Goal: Navigation & Orientation: Understand site structure

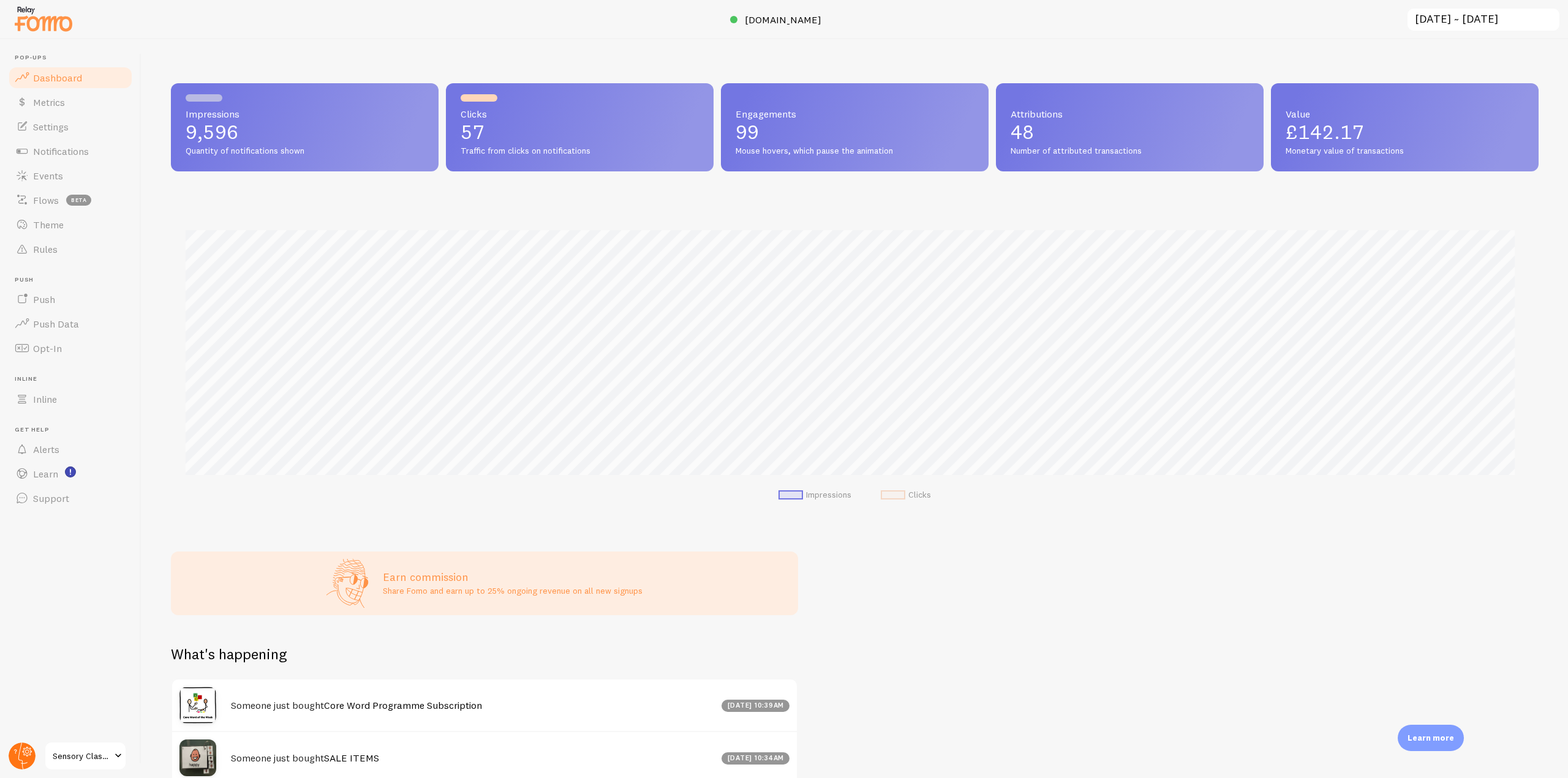
drag, startPoint x: 16, startPoint y: 760, endPoint x: 18, endPoint y: 753, distance: 7.3
click at [16, 760] on circle at bounding box center [22, 756] width 27 height 27
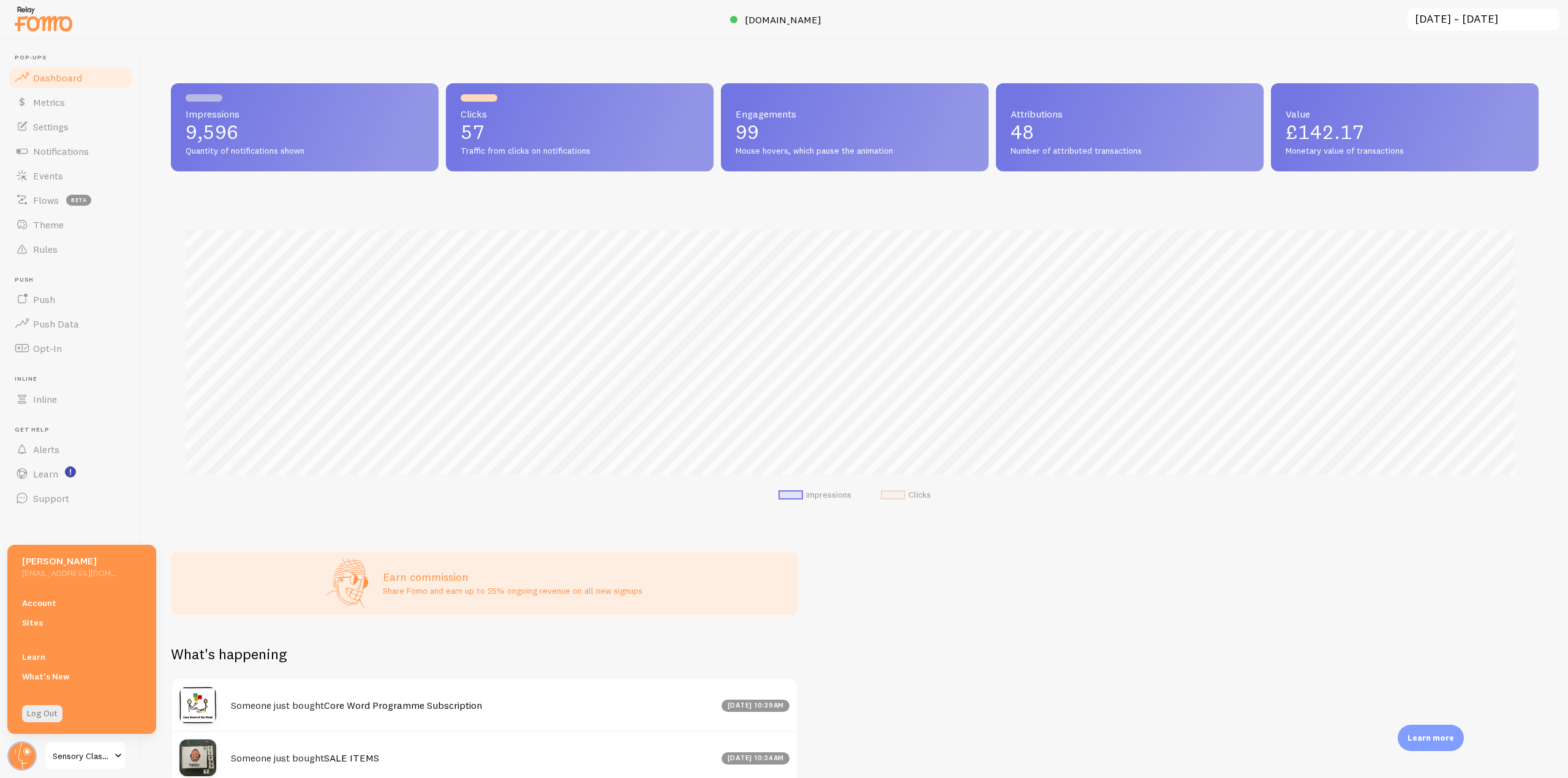
click at [54, 606] on link "Account" at bounding box center [82, 603] width 149 height 20
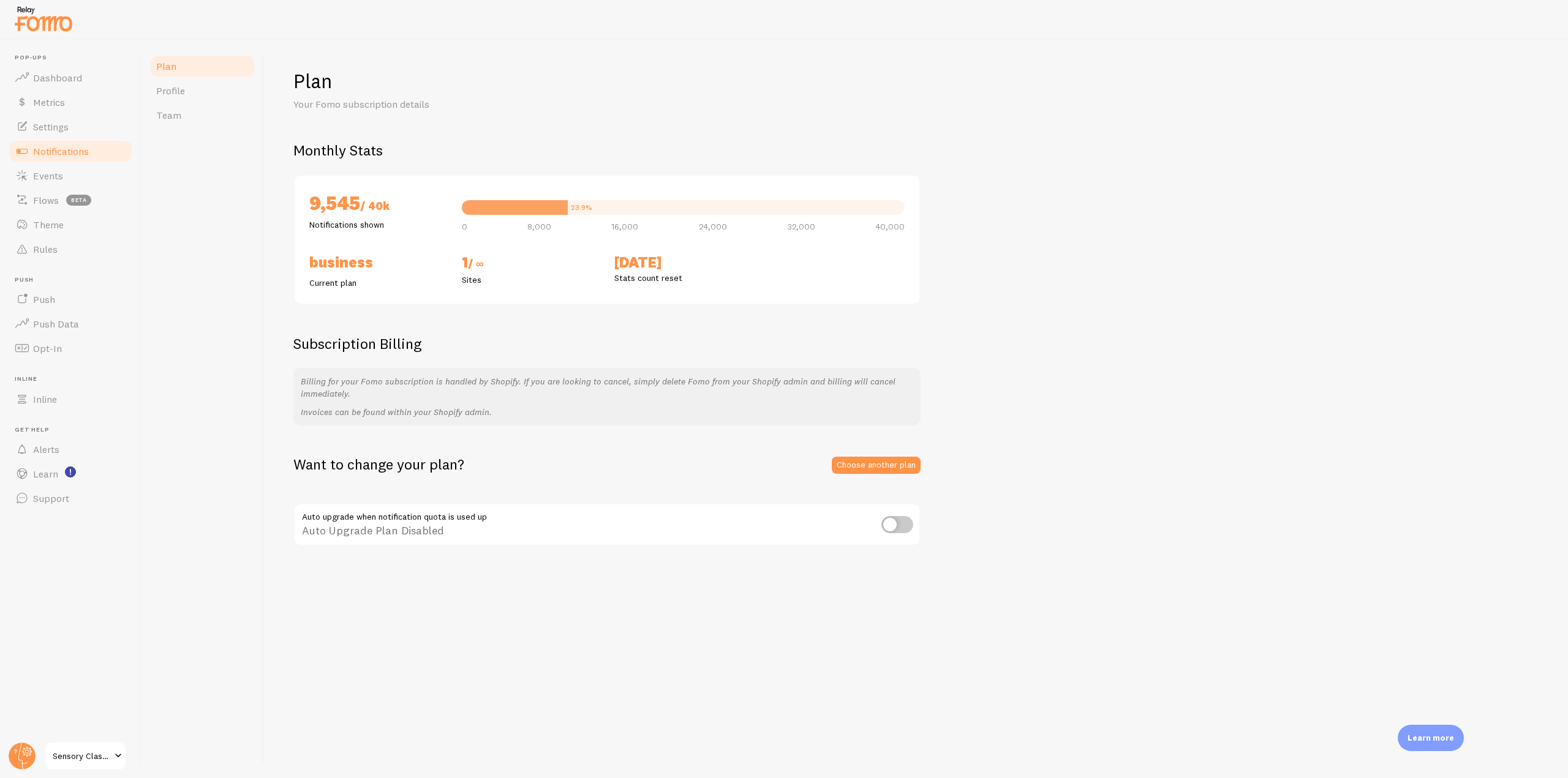
click at [69, 155] on span "Notifications" at bounding box center [61, 150] width 55 height 12
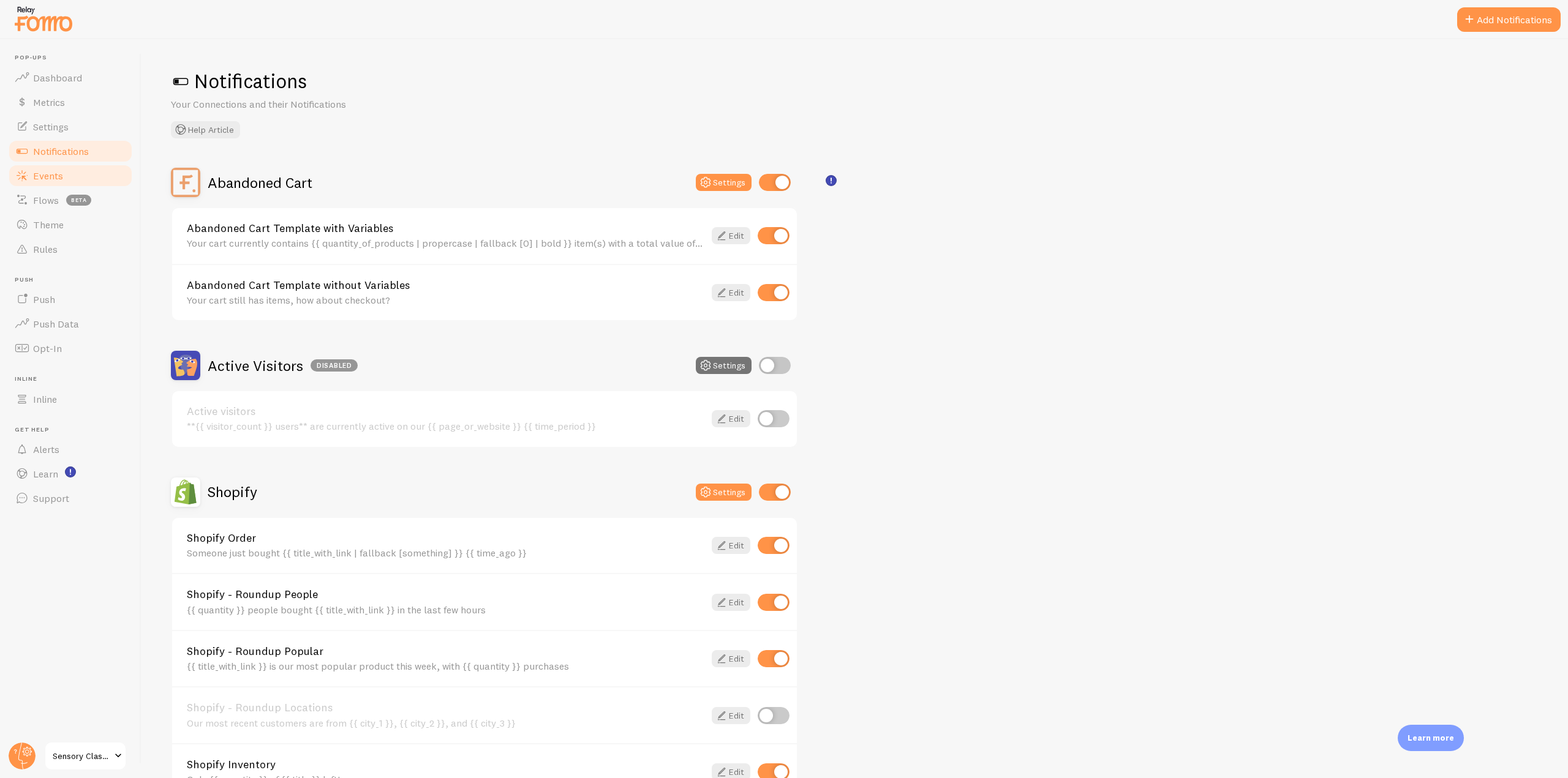
click at [87, 185] on link "Events" at bounding box center [70, 175] width 126 height 24
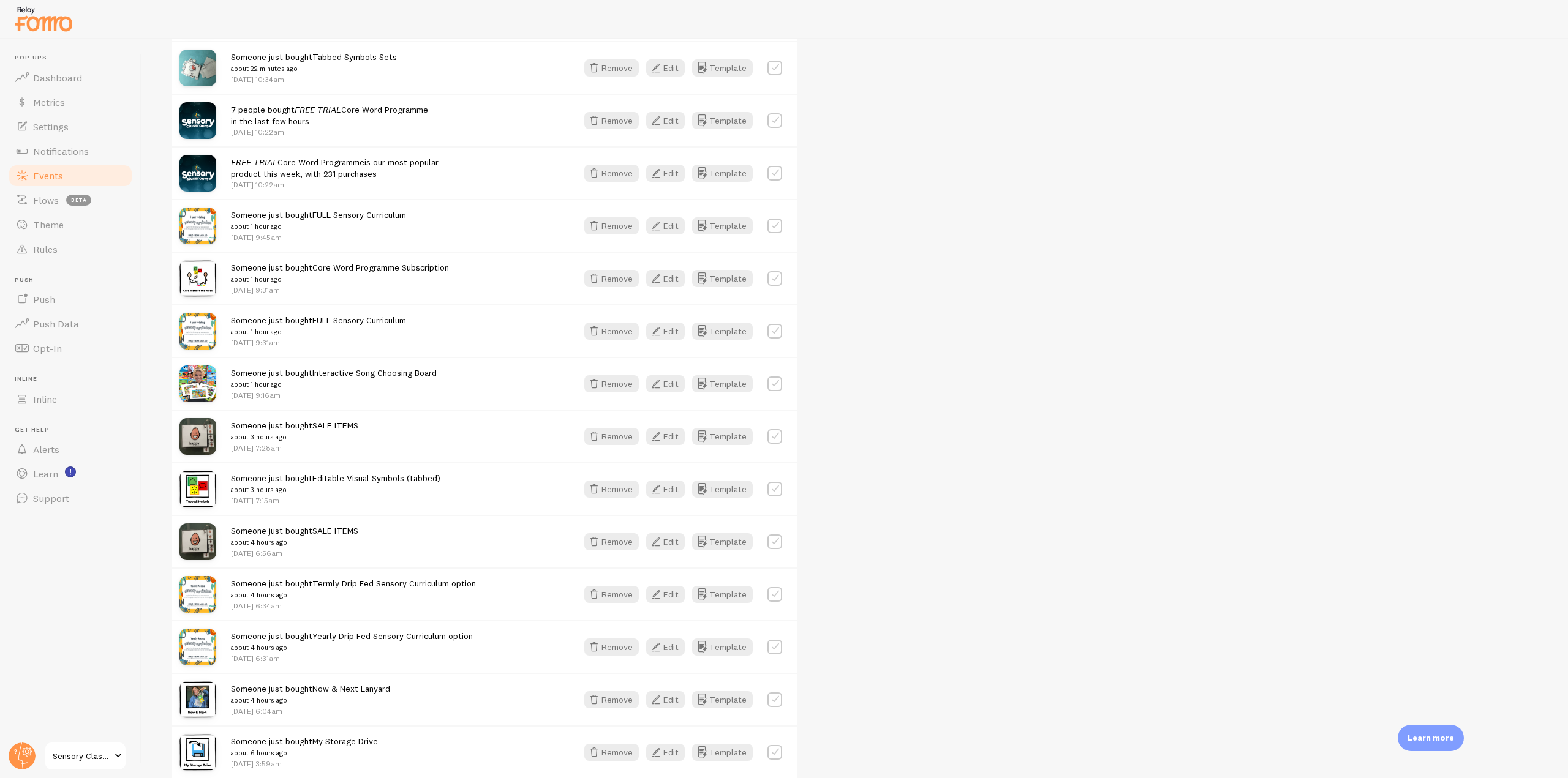
scroll to position [122, 0]
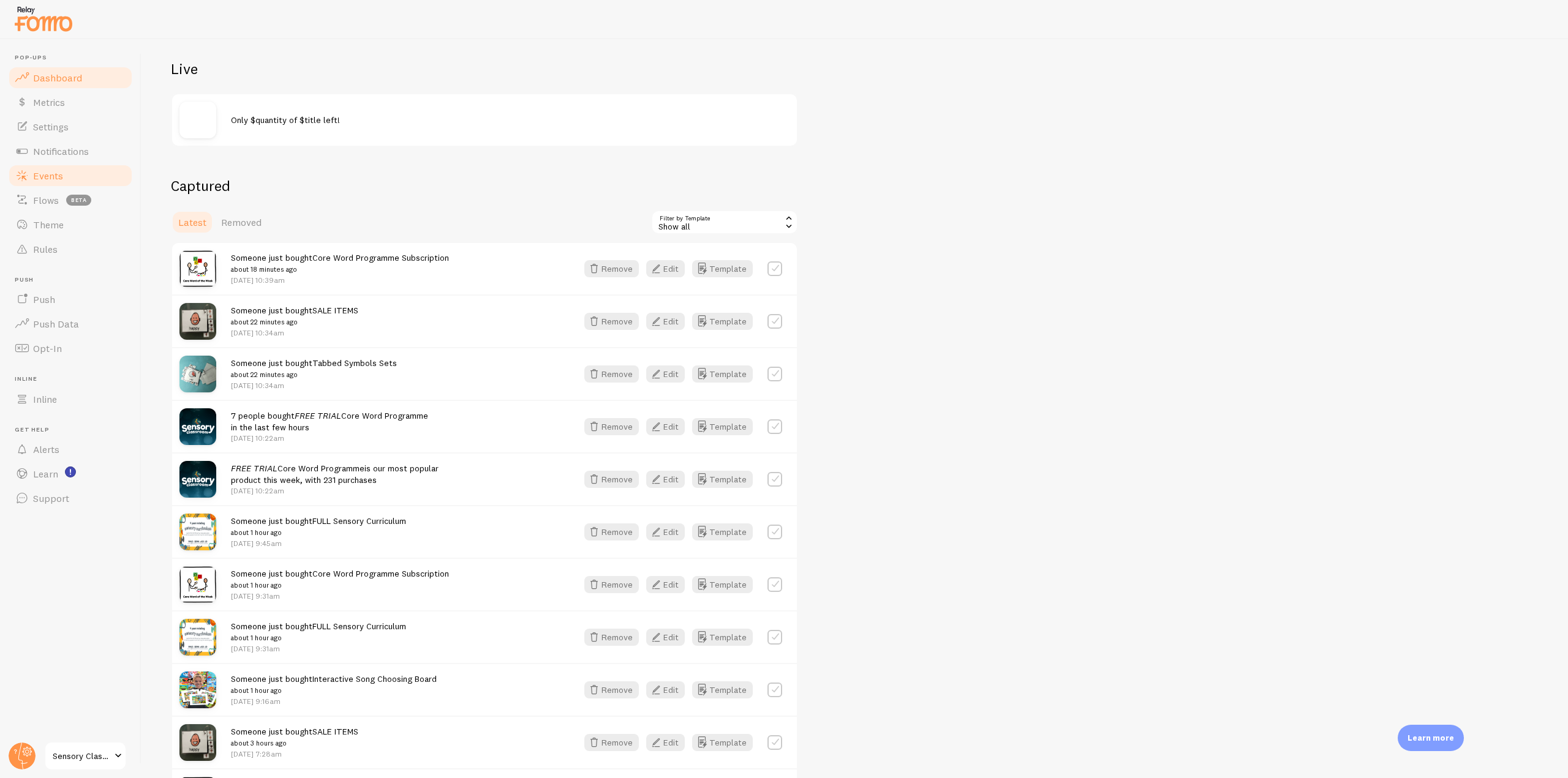
click at [69, 77] on span "Dashboard" at bounding box center [58, 77] width 49 height 12
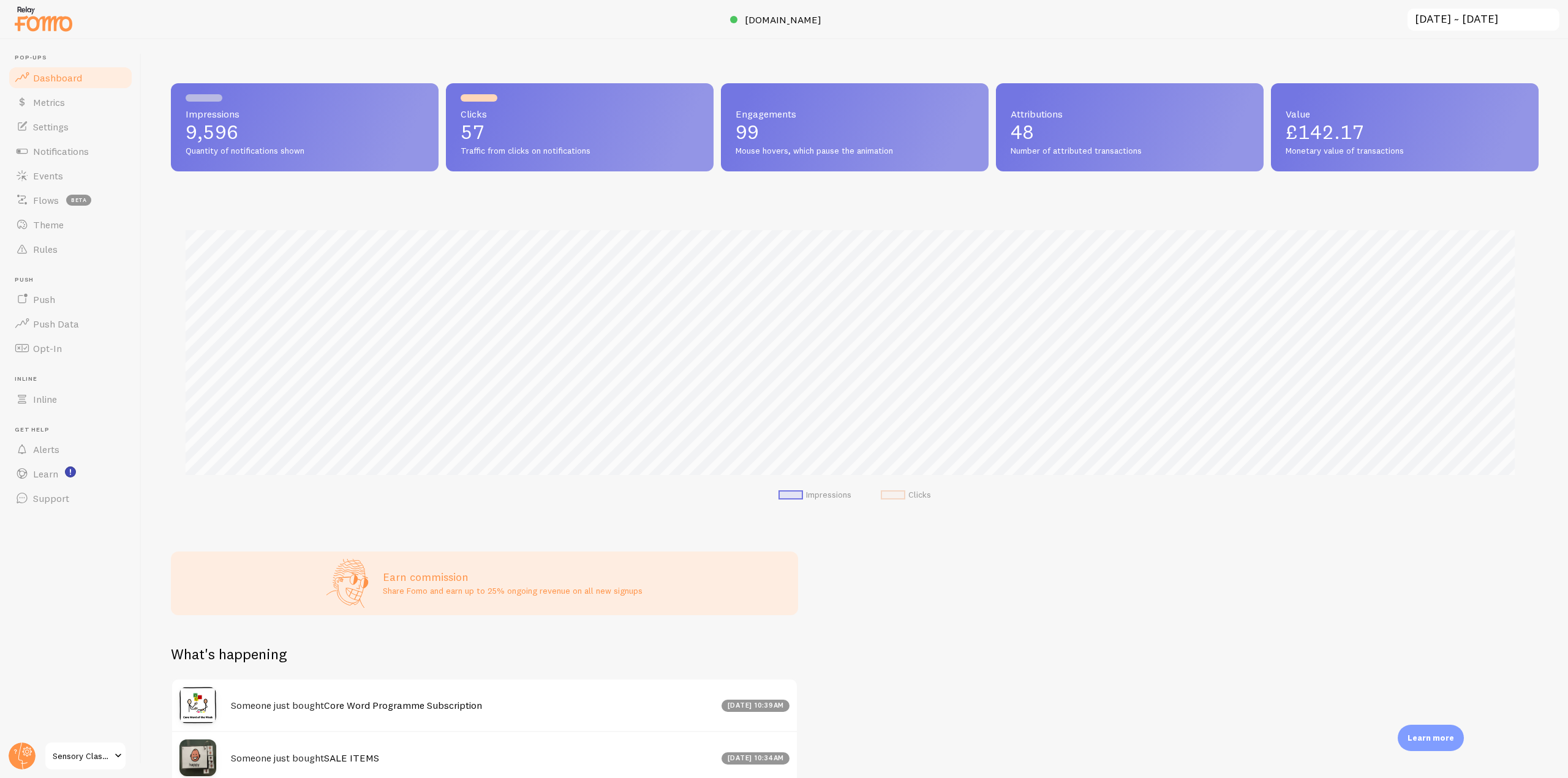
scroll to position [322, 1359]
click at [82, 129] on link "Settings" at bounding box center [70, 126] width 126 height 24
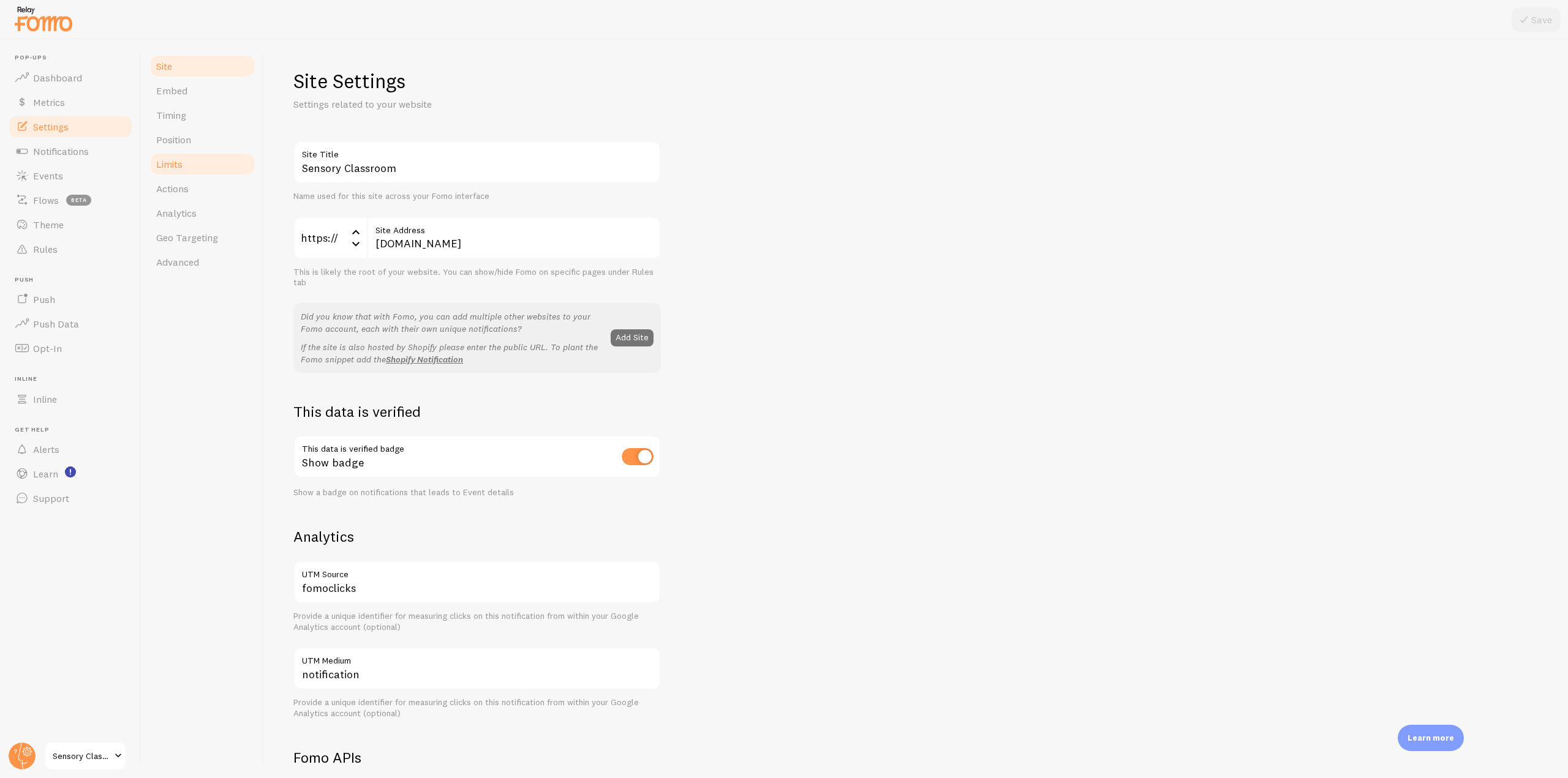
click at [192, 155] on link "Limits" at bounding box center [202, 164] width 107 height 24
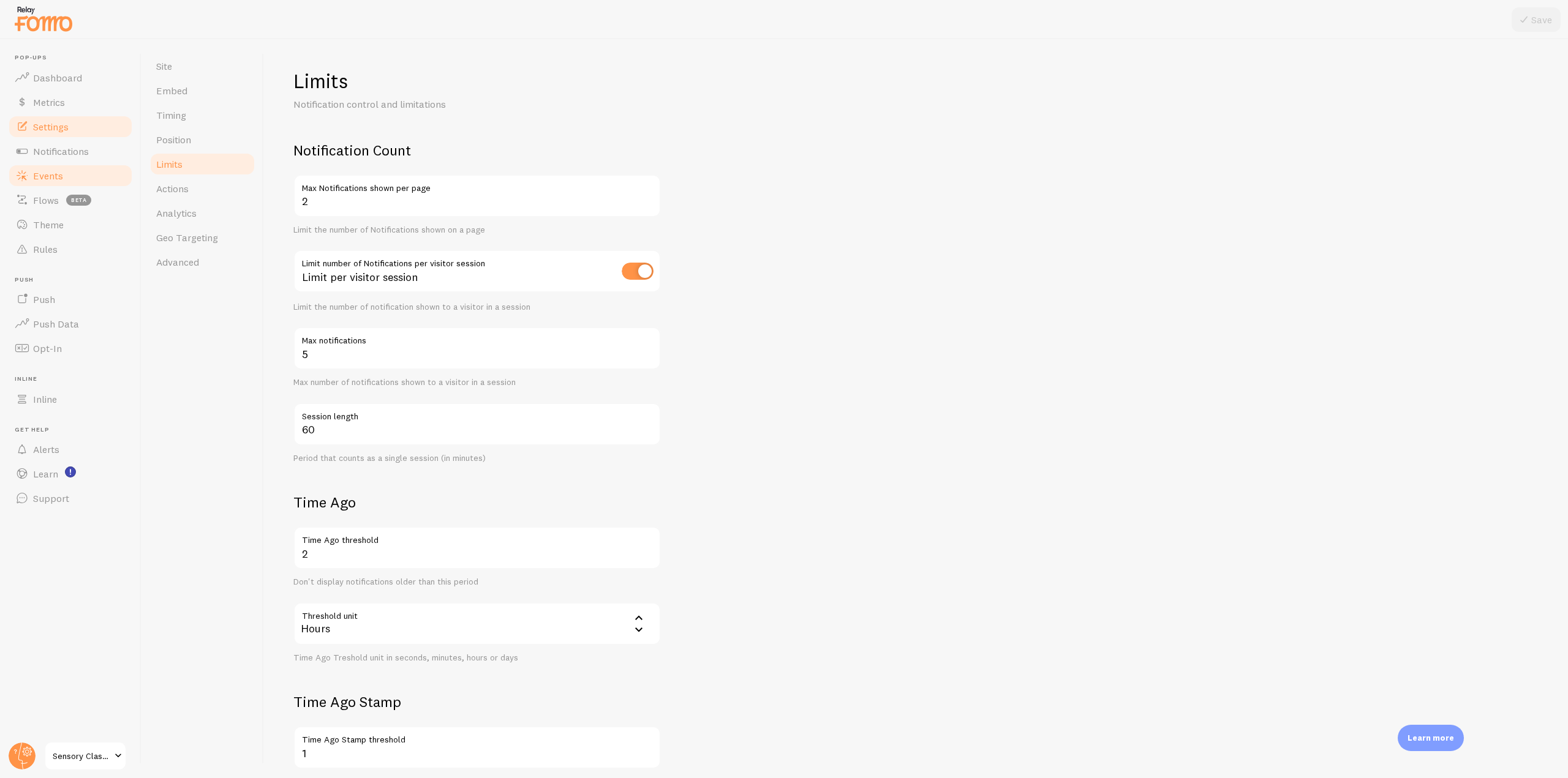
click at [45, 183] on link "Events" at bounding box center [70, 175] width 126 height 24
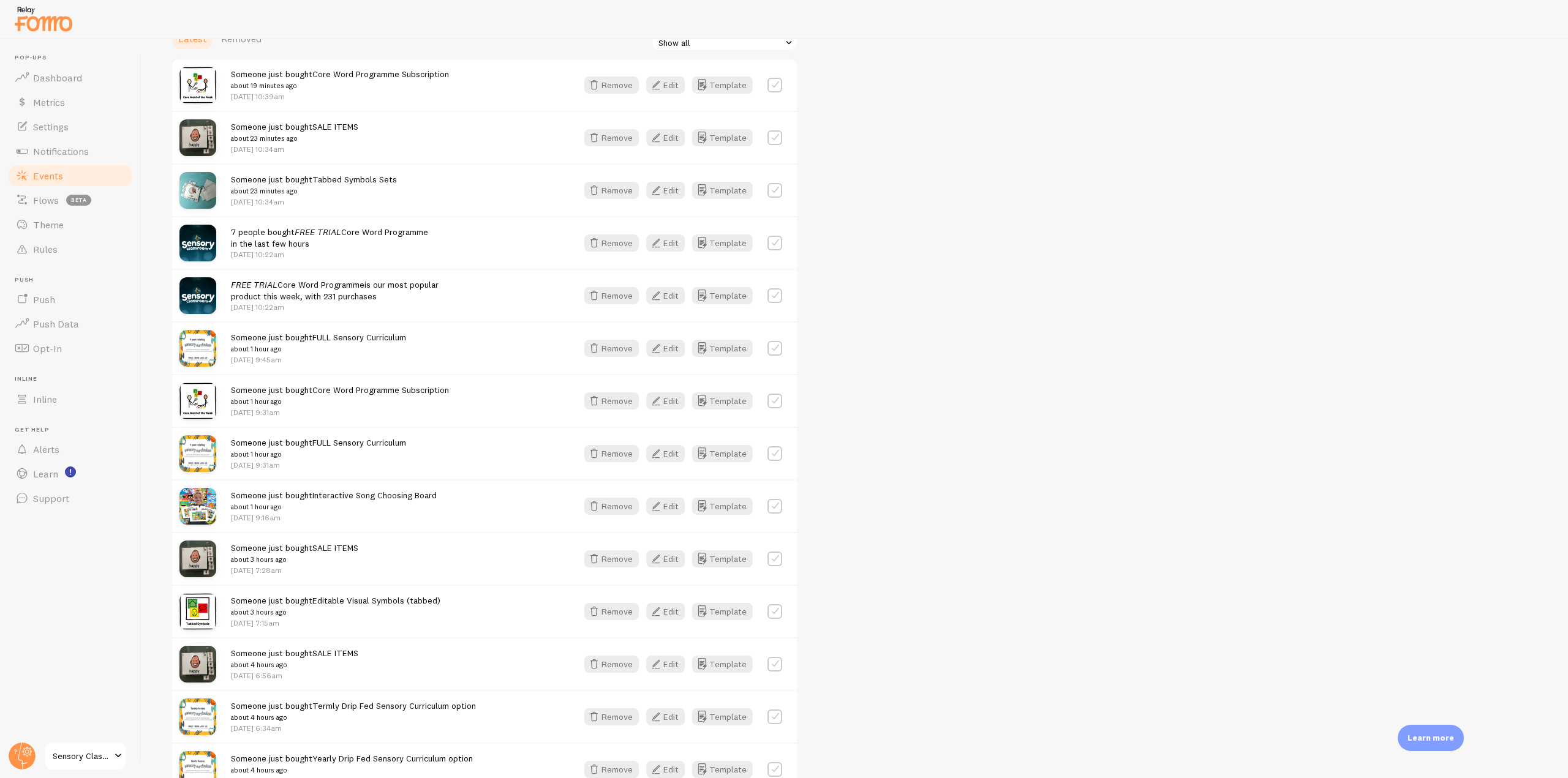
scroll to position [367, 0]
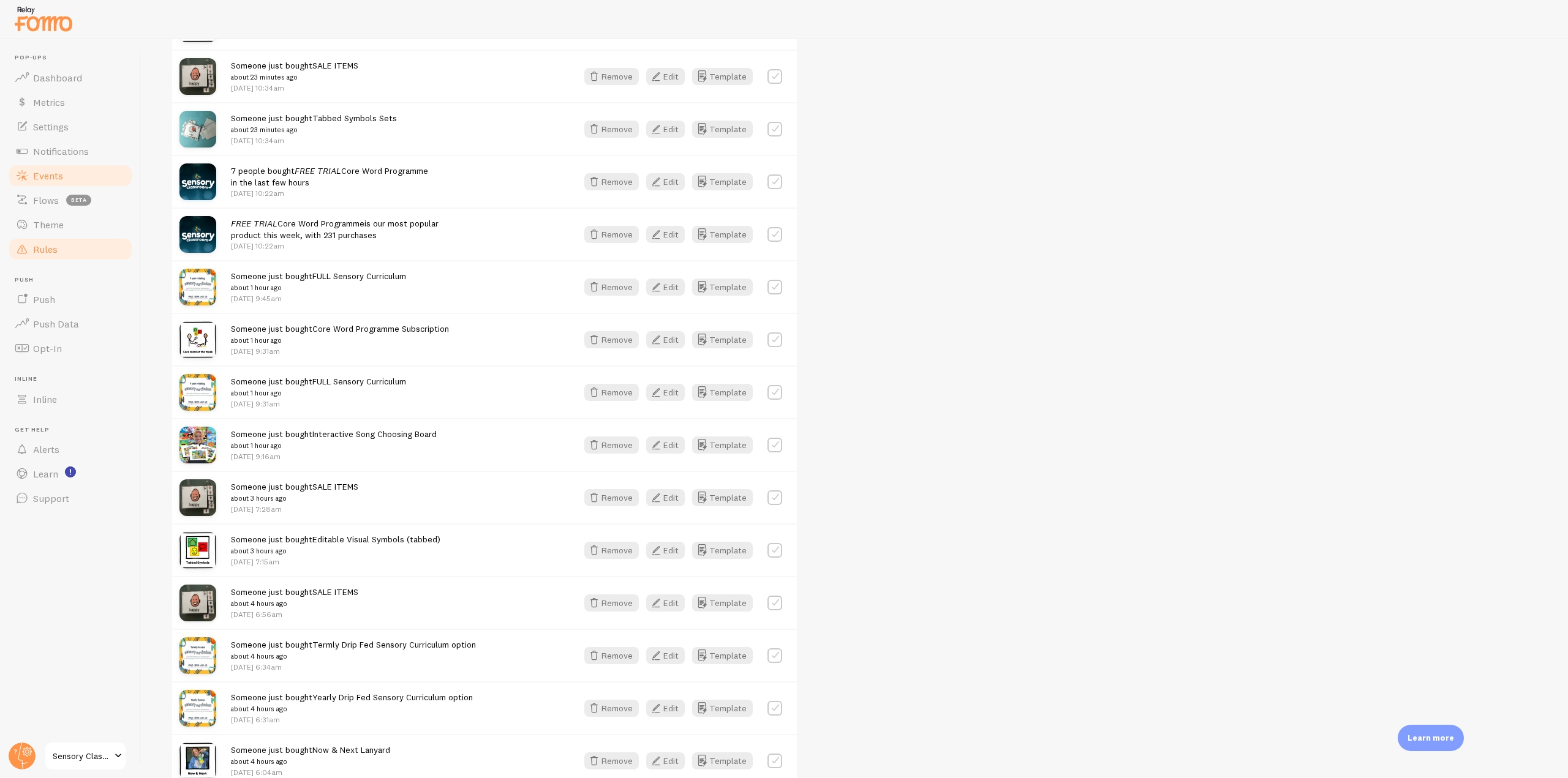
click at [49, 244] on span "Rules" at bounding box center [45, 248] width 24 height 12
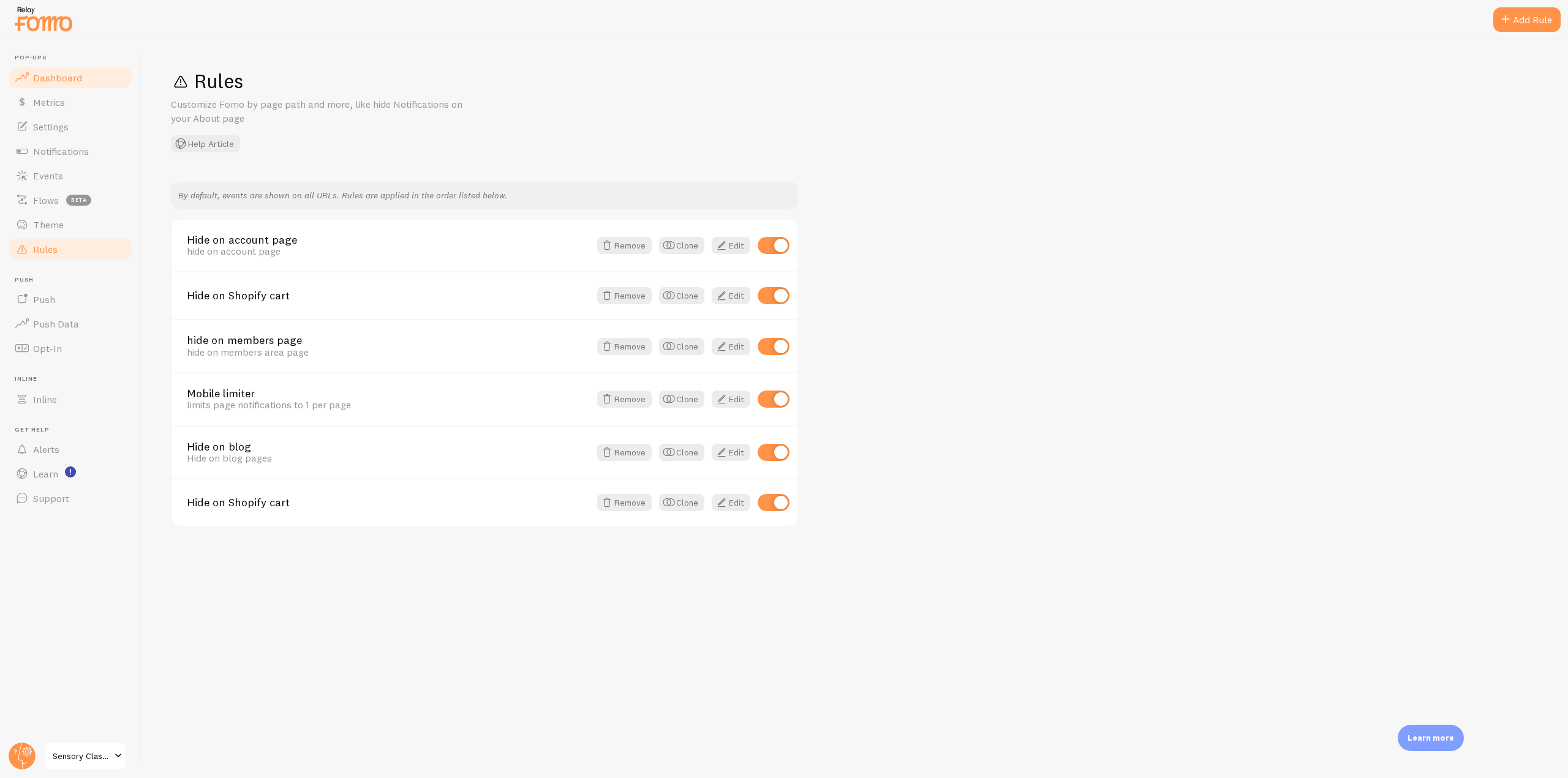
click at [74, 80] on span "Dashboard" at bounding box center [58, 77] width 49 height 12
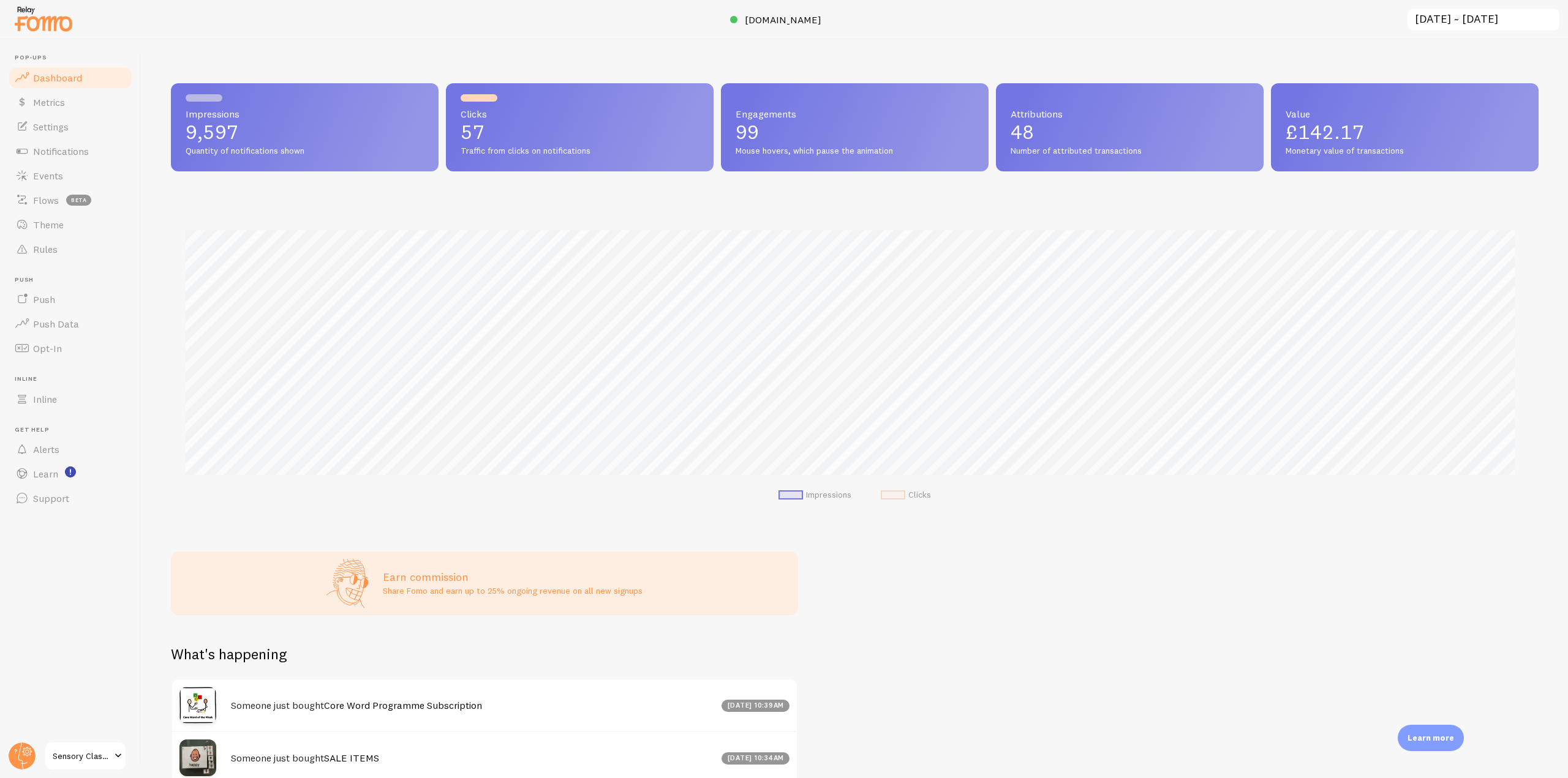
scroll to position [322, 1359]
